Goal: Task Accomplishment & Management: Use online tool/utility

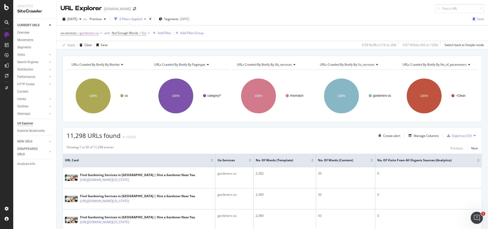
click at [31, 123] on div "Url Explorer" at bounding box center [25, 123] width 16 height 5
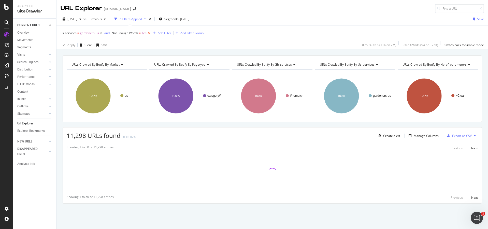
click at [148, 34] on icon at bounding box center [149, 33] width 4 height 5
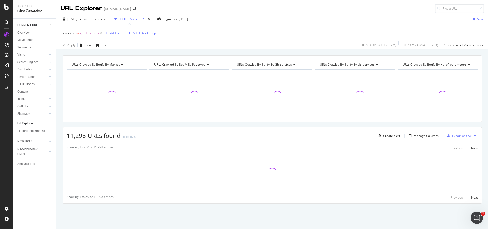
click at [99, 33] on icon at bounding box center [101, 33] width 4 height 5
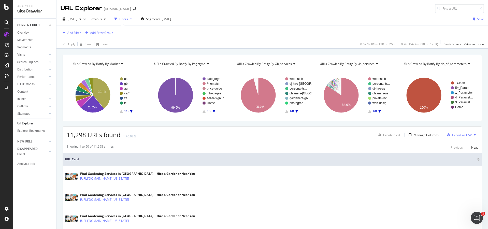
click at [295, 112] on rect "A chart." at bounding box center [296, 94] width 22 height 35
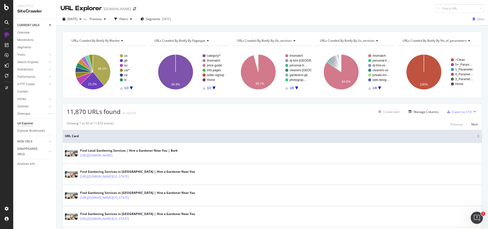
click at [295, 87] on icon "A chart." at bounding box center [296, 88] width 3 height 3
click at [160, 18] on span "Segments" at bounding box center [153, 19] width 14 height 4
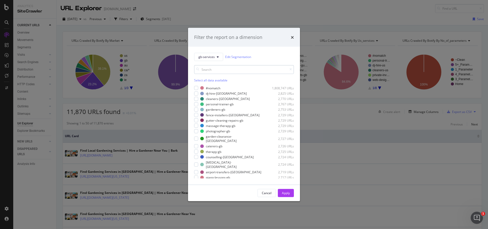
click at [218, 71] on input "modal" at bounding box center [244, 69] width 100 height 9
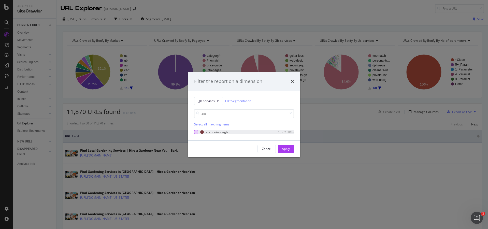
type input "acc"
click at [195, 133] on div "modal" at bounding box center [196, 132] width 4 height 4
click at [288, 151] on div "Apply" at bounding box center [286, 149] width 8 height 8
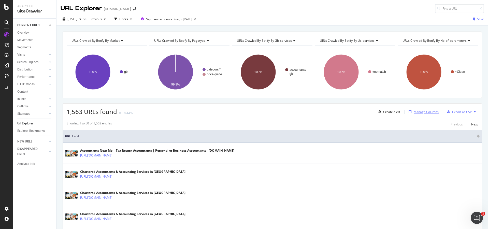
click at [425, 111] on div "Manage Columns" at bounding box center [426, 112] width 25 height 4
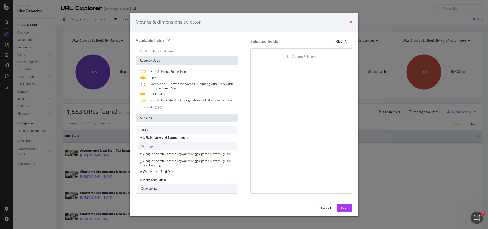
click at [350, 21] on icon "times" at bounding box center [351, 22] width 3 height 4
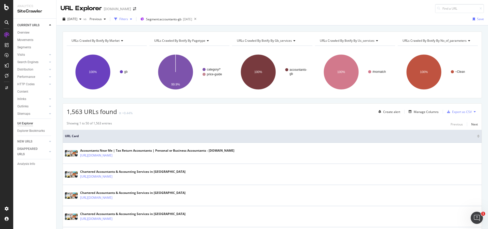
click at [128, 20] on div "Filters" at bounding box center [123, 19] width 9 height 4
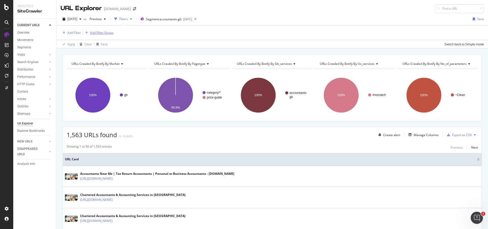
click at [98, 33] on div "Add Filter Group" at bounding box center [101, 33] width 23 height 4
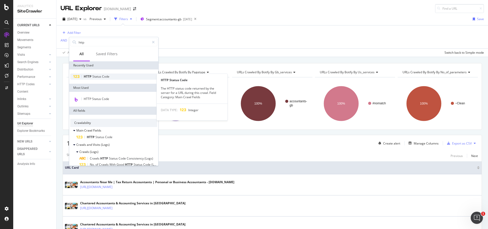
type input "http"
click at [105, 76] on span "Code" at bounding box center [105, 76] width 7 height 4
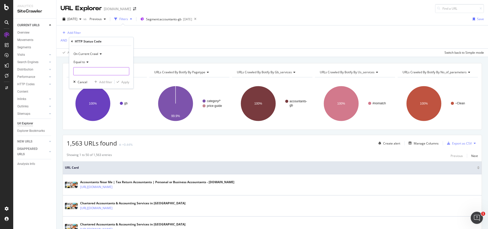
click at [99, 69] on input "number" at bounding box center [101, 71] width 56 height 8
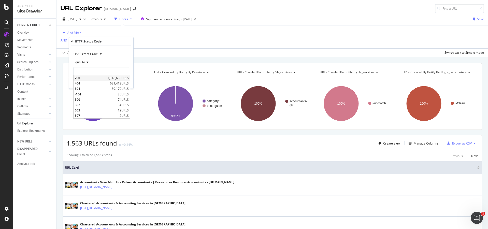
click at [87, 78] on span "200" at bounding box center [90, 78] width 31 height 4
type input "200"
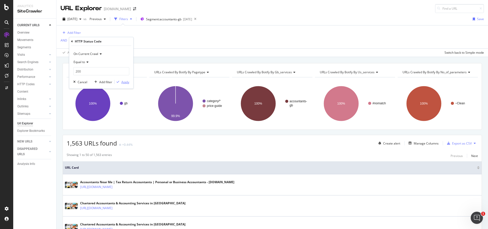
click at [121, 81] on div "button" at bounding box center [118, 81] width 7 height 3
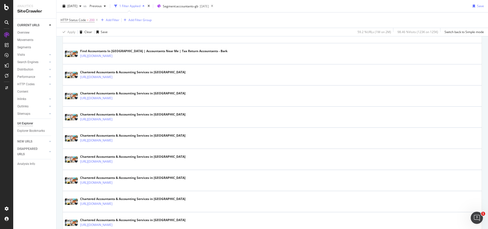
scroll to position [25, 0]
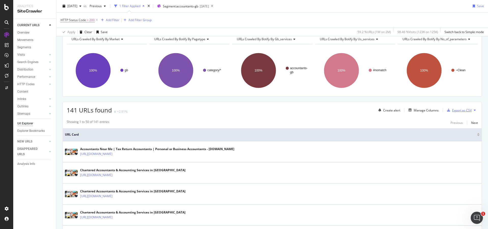
click at [453, 111] on div "Export as CSV" at bounding box center [462, 110] width 20 height 4
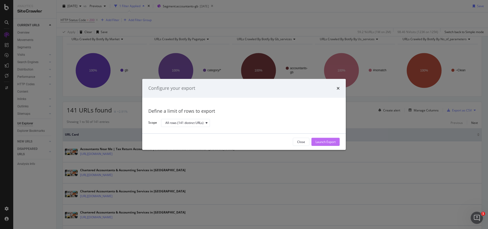
click at [320, 141] on div "Launch Export" at bounding box center [326, 142] width 20 height 4
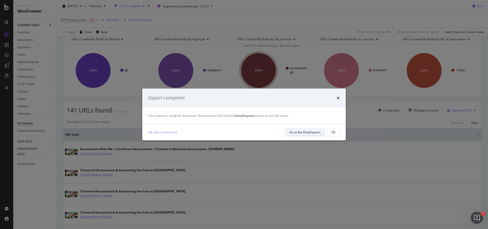
click at [312, 133] on div "Go to the DataExports" at bounding box center [305, 132] width 31 height 4
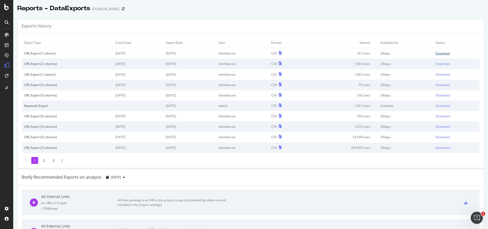
click at [436, 52] on div "Download" at bounding box center [443, 53] width 14 height 4
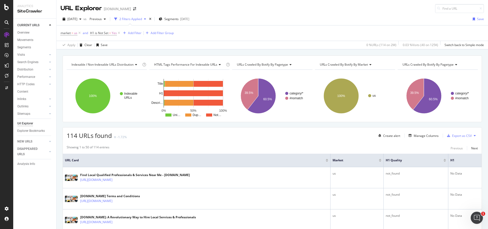
scroll to position [731, 0]
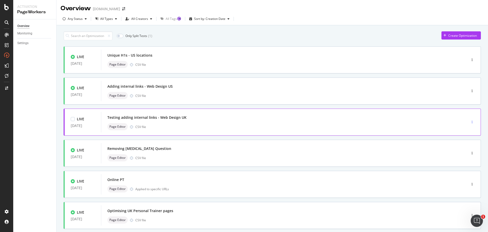
click at [470, 124] on div "button" at bounding box center [472, 121] width 5 height 3
click at [466, 157] on div "Clone" at bounding box center [462, 157] width 8 height 4
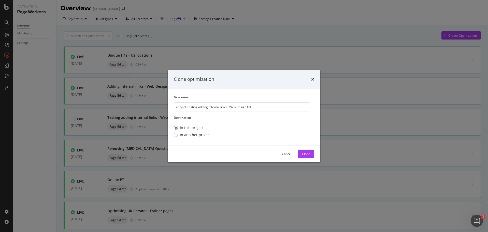
click at [198, 107] on input "copy of Testing adding internal links - Web Design UK" at bounding box center [242, 106] width 136 height 9
drag, startPoint x: 189, startPoint y: 107, endPoint x: 169, endPoint y: 107, distance: 19.6
click at [169, 107] on div "New name copy of Testing adding internal links - Web Design UK Destination In t…" at bounding box center [244, 117] width 153 height 57
click at [218, 106] on input "Testing adding internal links - Web Design UK" at bounding box center [242, 106] width 136 height 9
drag, startPoint x: 219, startPoint y: 106, endPoint x: 259, endPoint y: 109, distance: 40.3
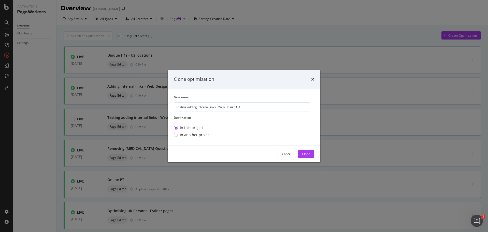
click at [258, 109] on input "Testing adding internal links - Web Design UK" at bounding box center [242, 106] width 136 height 9
type input "Testing adding internal links - Accountants UK"
click at [311, 154] on button "Clone" at bounding box center [306, 154] width 16 height 8
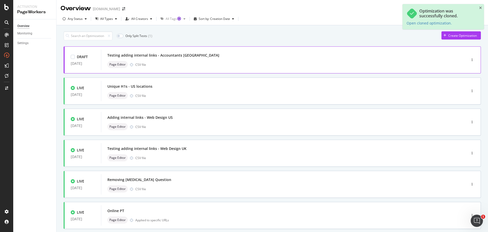
click at [235, 60] on div "Testing adding internal links - Accountants UK Page Editor CSV file" at bounding box center [276, 60] width 338 height 16
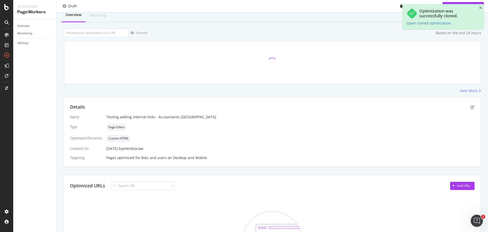
scroll to position [25, 0]
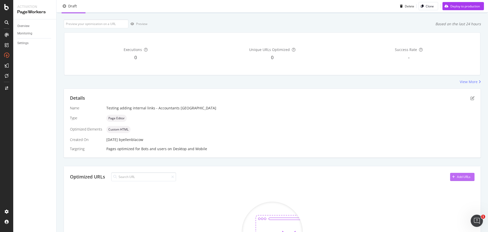
click at [461, 176] on div "Add URLs" at bounding box center [463, 176] width 13 height 4
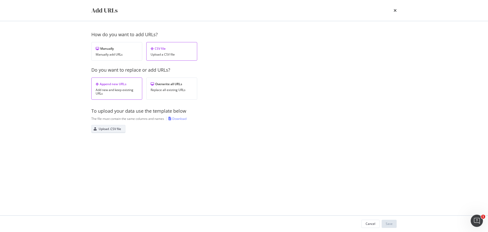
click at [104, 132] on div "Upload .CSV file" at bounding box center [107, 128] width 30 height 7
click at [393, 221] on button "Save" at bounding box center [389, 223] width 15 height 8
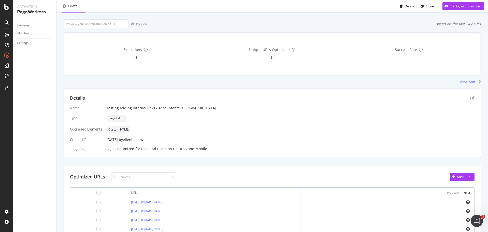
click at [469, 100] on div "Details" at bounding box center [272, 98] width 405 height 7
click at [471, 97] on icon "pen-to-square" at bounding box center [473, 98] width 4 height 4
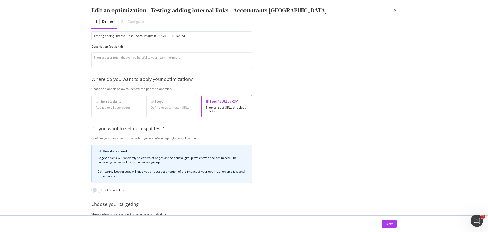
scroll to position [78, 0]
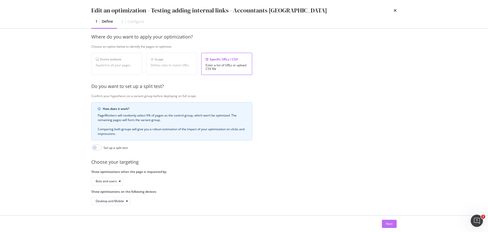
click at [391, 224] on div "Next" at bounding box center [389, 223] width 7 height 4
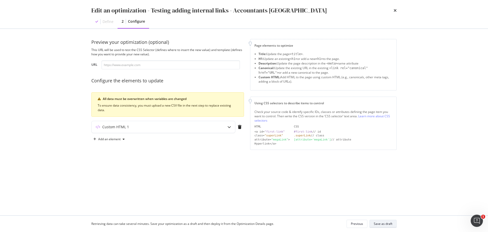
scroll to position [0, 0]
click at [213, 130] on div "Custom HTML 1" at bounding box center [164, 127] width 144 height 12
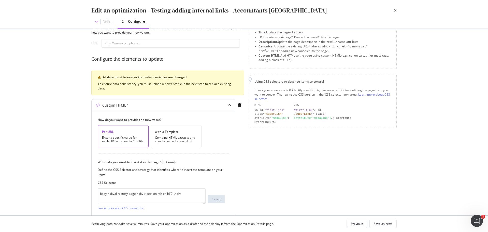
scroll to position [63, 0]
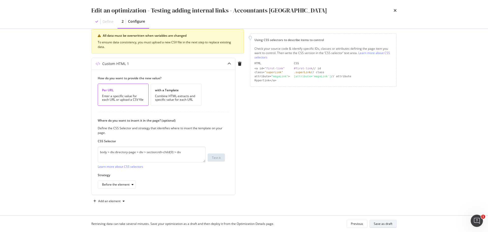
click at [378, 221] on div "Save as draft" at bounding box center [383, 223] width 19 height 7
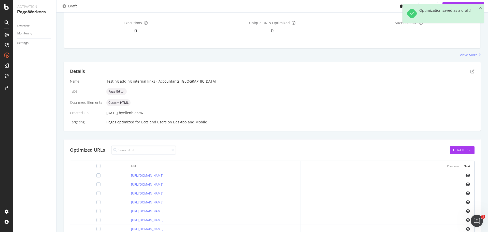
scroll to position [76, 0]
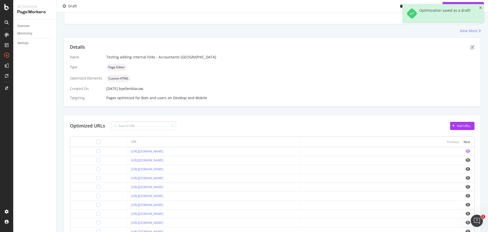
click at [466, 152] on icon "eye" at bounding box center [468, 151] width 5 height 4
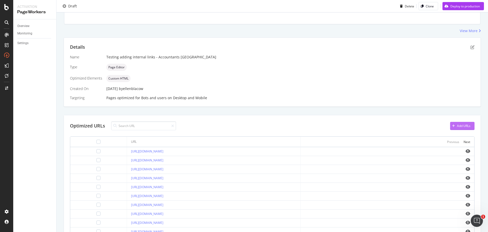
click at [464, 126] on div "Add URLs" at bounding box center [463, 126] width 13 height 4
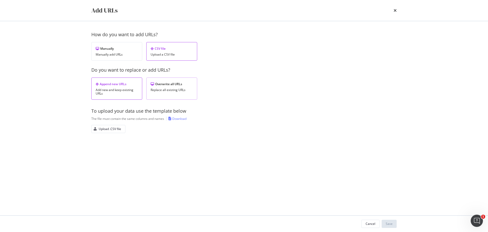
click at [171, 92] on div "Overwrite all URLs Replace all existing URLs" at bounding box center [171, 88] width 51 height 22
click at [111, 125] on button "Upload .CSV file" at bounding box center [108, 129] width 34 height 8
click at [393, 224] on button "Save" at bounding box center [389, 223] width 15 height 8
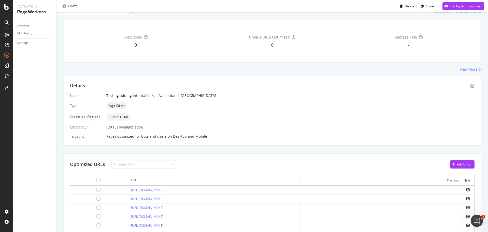
scroll to position [58, 0]
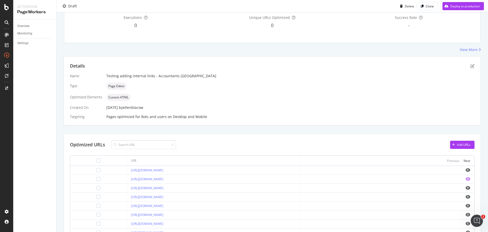
click at [466, 178] on icon "eye" at bounding box center [468, 179] width 5 height 4
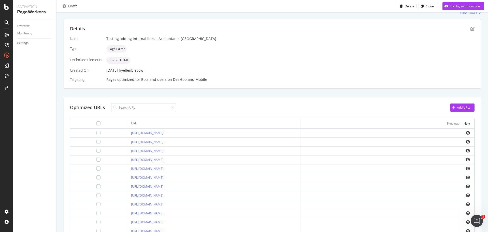
scroll to position [150, 0]
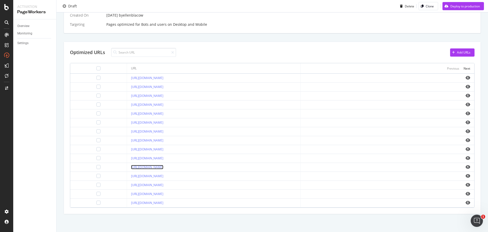
click at [163, 167] on link "https://www.bark.com/en/gb/accountants/berkshire/reading/" at bounding box center [147, 167] width 32 height 4
click at [466, 167] on icon "eye" at bounding box center [468, 167] width 5 height 4
click at [466, 193] on icon "eye" at bounding box center [468, 193] width 5 height 4
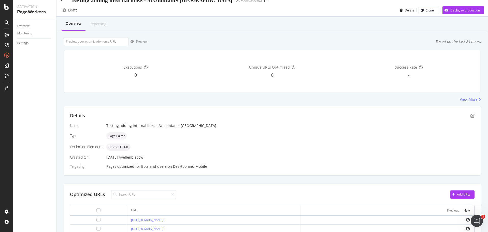
scroll to position [0, 0]
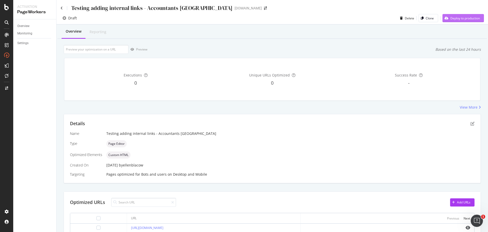
click at [462, 20] on div "Deploy to production" at bounding box center [466, 18] width 30 height 4
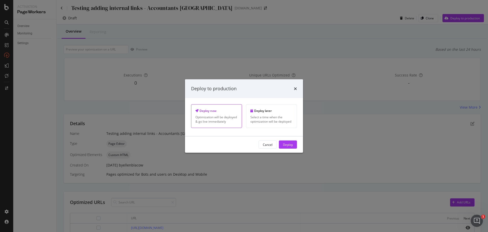
click at [298, 145] on div "Cancel Deploy" at bounding box center [244, 144] width 118 height 16
click at [293, 145] on button "Deploy" at bounding box center [288, 144] width 18 height 8
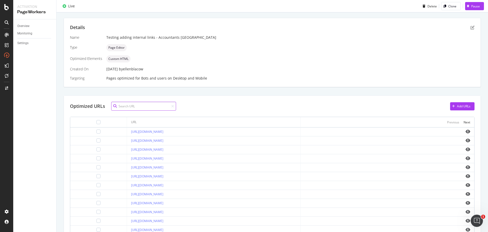
scroll to position [58, 0]
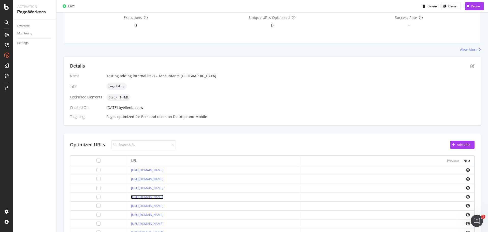
click at [152, 198] on link "https://www.bark.com/en/gb/accountants/angus/" at bounding box center [147, 197] width 32 height 4
click at [163, 170] on link "https://www.bark.com/en/gb/accountants/aberdeen-city/" at bounding box center [147, 170] width 32 height 4
click at [156, 196] on link "https://www.bark.com/en/gb/accountants/angus/" at bounding box center [147, 197] width 32 height 4
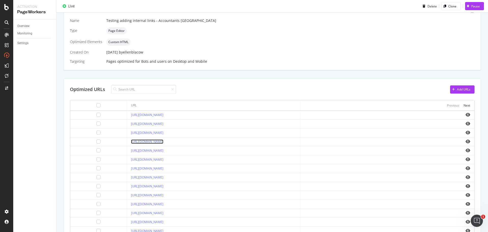
scroll to position [150, 0]
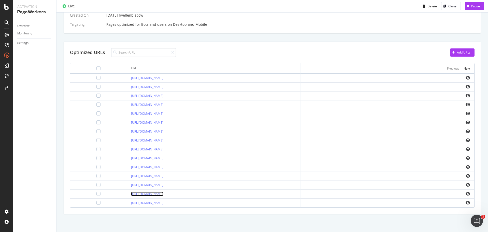
click at [163, 196] on link "https://www.bark.com/en/gb/accountants/bristol/" at bounding box center [147, 193] width 32 height 4
click at [466, 68] on div "Next" at bounding box center [467, 68] width 7 height 4
click at [163, 132] on link "https://www.bark.com/en/gb/accountants/ceredigion/" at bounding box center [147, 131] width 32 height 4
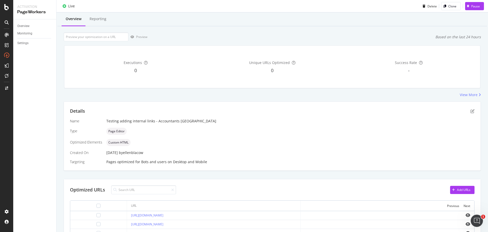
scroll to position [0, 0]
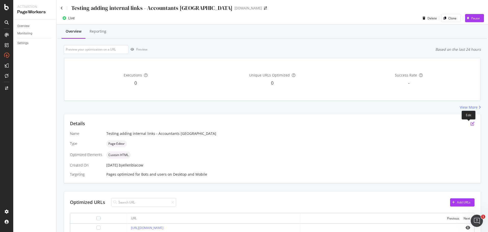
click at [471, 124] on icon "pen-to-square" at bounding box center [473, 123] width 4 height 4
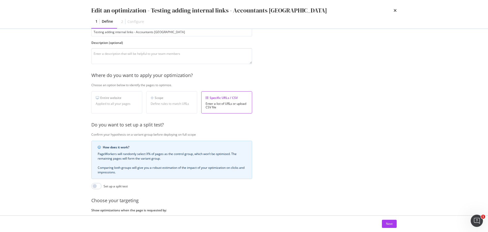
scroll to position [78, 0]
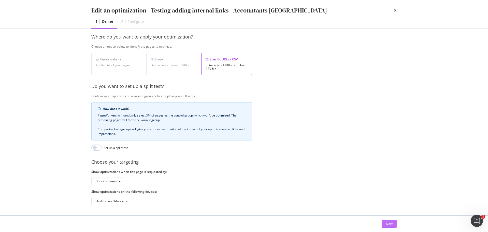
click at [390, 223] on div "Next" at bounding box center [389, 223] width 7 height 4
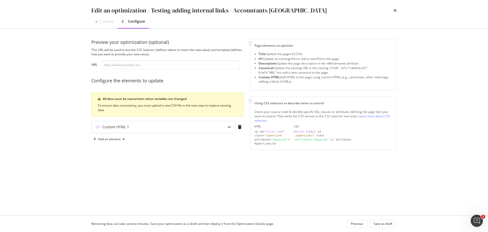
click at [177, 131] on div "Custom HTML 1" at bounding box center [164, 127] width 144 height 12
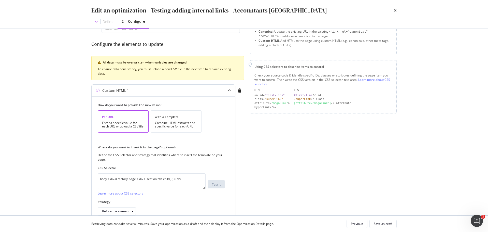
scroll to position [63, 0]
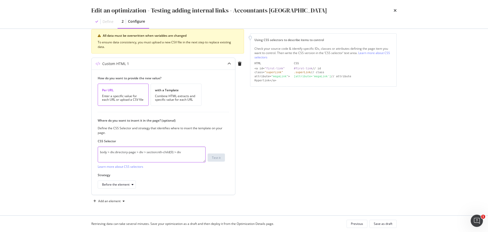
drag, startPoint x: 195, startPoint y: 149, endPoint x: 98, endPoint y: 151, distance: 97.6
click at [97, 153] on div "How do you want to provide the new value? Per URL Enter a specific value for ea…" at bounding box center [164, 132] width 144 height 125
paste textarea "8)"
type textarea "body > div.directory-page > div > section:nth-child(8)"
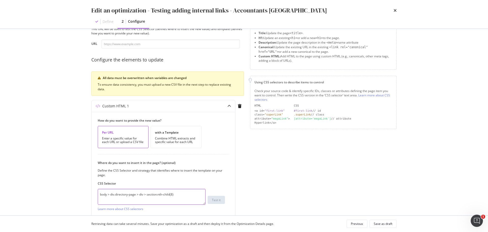
scroll to position [0, 0]
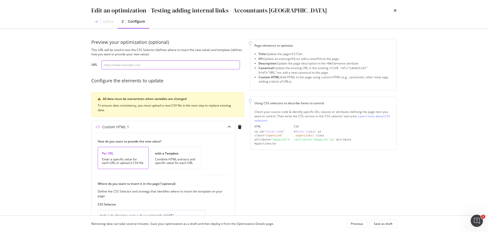
click at [155, 65] on input "modal" at bounding box center [171, 64] width 139 height 9
paste input "https://www.bark.com/en/gb/accountants/ceredigion/"
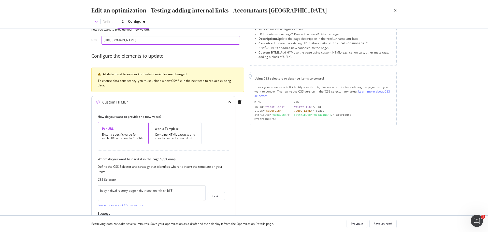
scroll to position [63, 0]
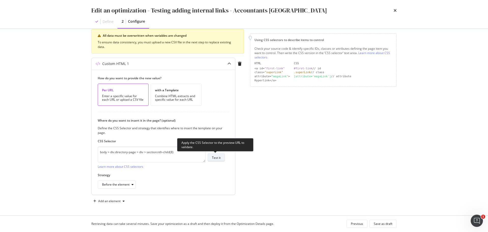
type input "https://www.bark.com/en/gb/accountants/ceredigion/"
click at [222, 158] on button "Test it" at bounding box center [216, 157] width 17 height 8
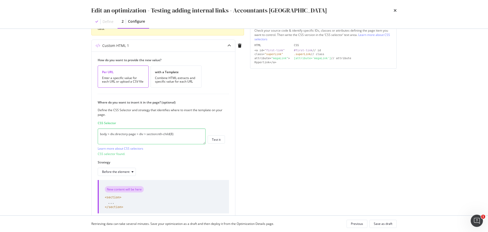
scroll to position [106, 0]
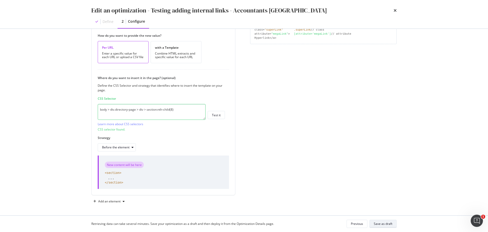
click at [391, 224] on div "Save as draft" at bounding box center [383, 223] width 19 height 4
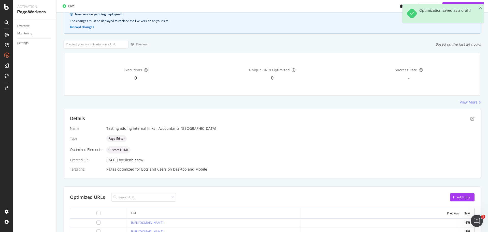
scroll to position [178, 0]
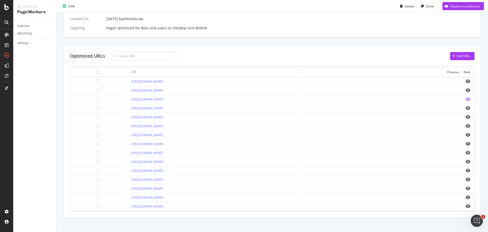
click at [466, 98] on icon "eye" at bounding box center [468, 99] width 5 height 4
click at [466, 134] on icon "eye" at bounding box center [468, 135] width 5 height 4
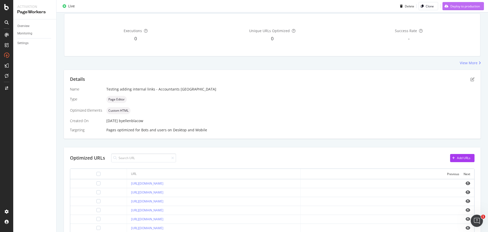
click at [454, 7] on div "Deploy to production" at bounding box center [466, 6] width 30 height 4
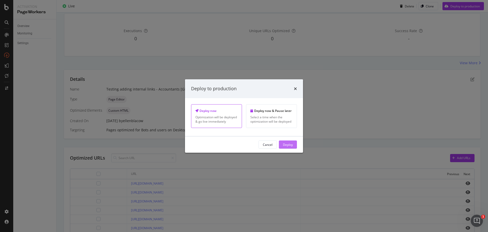
click at [294, 143] on button "Deploy" at bounding box center [288, 144] width 18 height 8
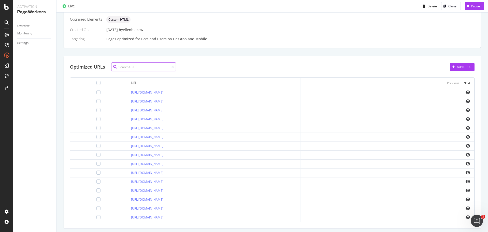
scroll to position [150, 0]
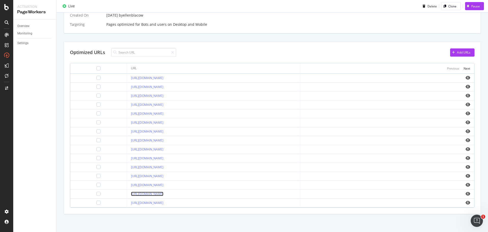
click at [146, 193] on link "https://www.bark.com/en/gb/accountants/bristol/" at bounding box center [147, 193] width 32 height 4
click at [465, 67] on div "Next" at bounding box center [467, 68] width 7 height 4
click at [163, 130] on link "https://www.bark.com/en/gb/accountants/ceredigion/" at bounding box center [147, 131] width 32 height 4
click at [163, 140] on link "https://www.bark.com/en/gb/accountants/cheshire/" at bounding box center [147, 140] width 32 height 4
click at [464, 70] on div "Next" at bounding box center [467, 68] width 7 height 4
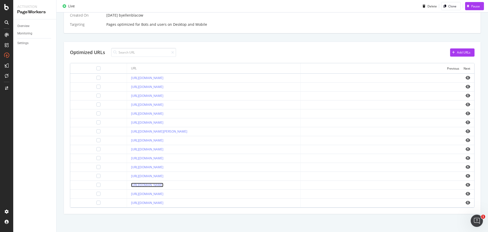
click at [163, 184] on link "https://www.bark.com/en/gb/accountants/east-renfrewshire/" at bounding box center [147, 185] width 32 height 4
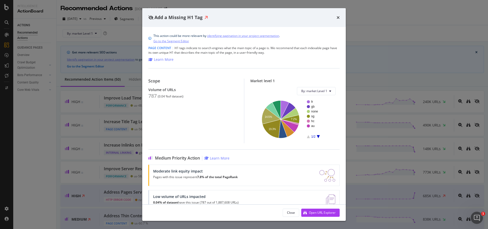
scroll to position [127, 0]
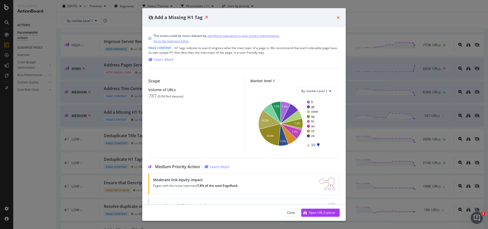
click at [338, 17] on icon "times" at bounding box center [338, 18] width 3 height 4
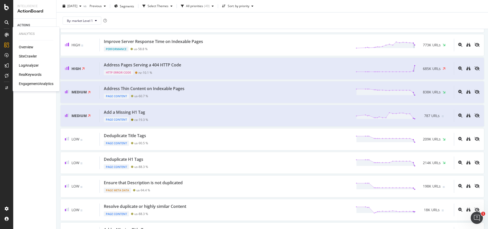
click at [31, 56] on div "SiteCrawler" at bounding box center [28, 56] width 18 height 5
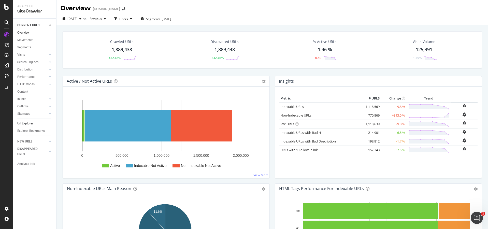
click at [28, 122] on div "Url Explorer" at bounding box center [25, 123] width 16 height 5
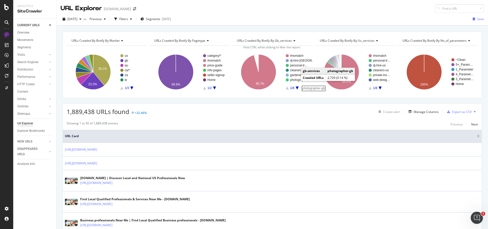
click at [296, 80] on rect "A chart." at bounding box center [299, 79] width 18 height 3
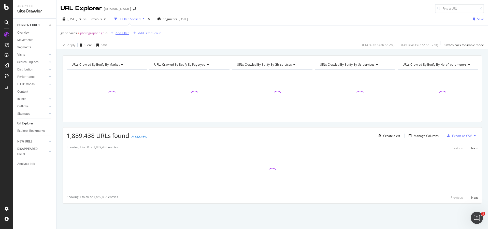
click at [124, 32] on div "Add Filter" at bounding box center [122, 33] width 13 height 4
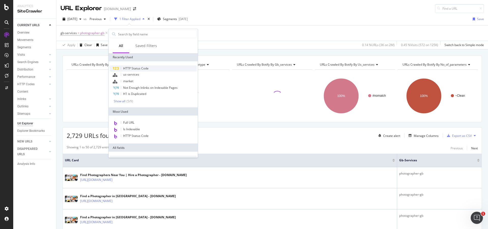
click at [134, 68] on span "HTTP Status Code" at bounding box center [135, 68] width 25 height 4
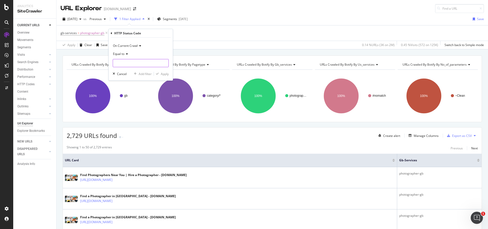
click at [143, 64] on input "number" at bounding box center [141, 63] width 56 height 8
click at [136, 69] on span "200" at bounding box center [129, 70] width 31 height 4
type input "200"
click at [163, 74] on div "Apply" at bounding box center [165, 74] width 8 height 4
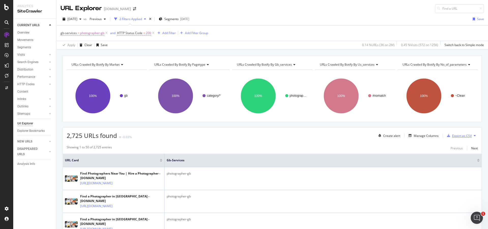
click at [456, 136] on div "Export as CSV" at bounding box center [462, 136] width 20 height 4
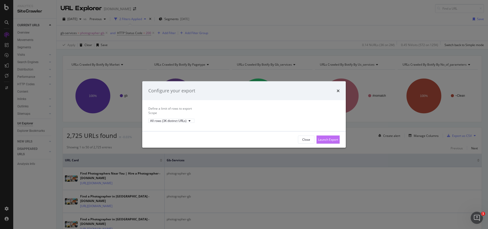
click at [335, 139] on div "Launch Export" at bounding box center [328, 140] width 20 height 8
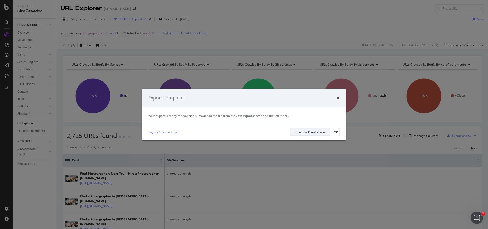
click at [295, 131] on div "Go to the DataExports" at bounding box center [310, 132] width 31 height 4
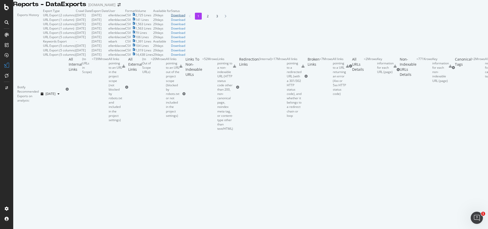
click at [185, 17] on div "Download" at bounding box center [178, 15] width 14 height 4
